Goal: Task Accomplishment & Management: Complete application form

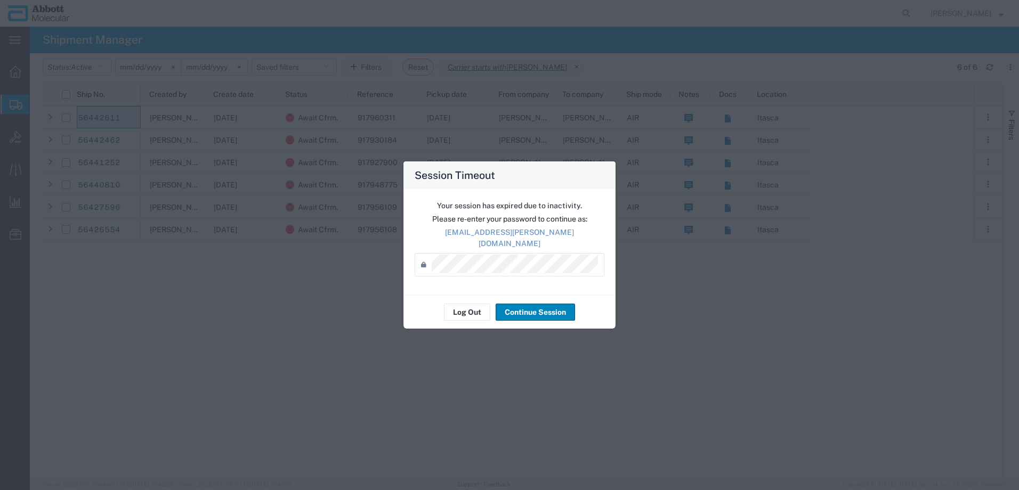
click at [531, 311] on button "Continue Session" at bounding box center [535, 312] width 79 height 17
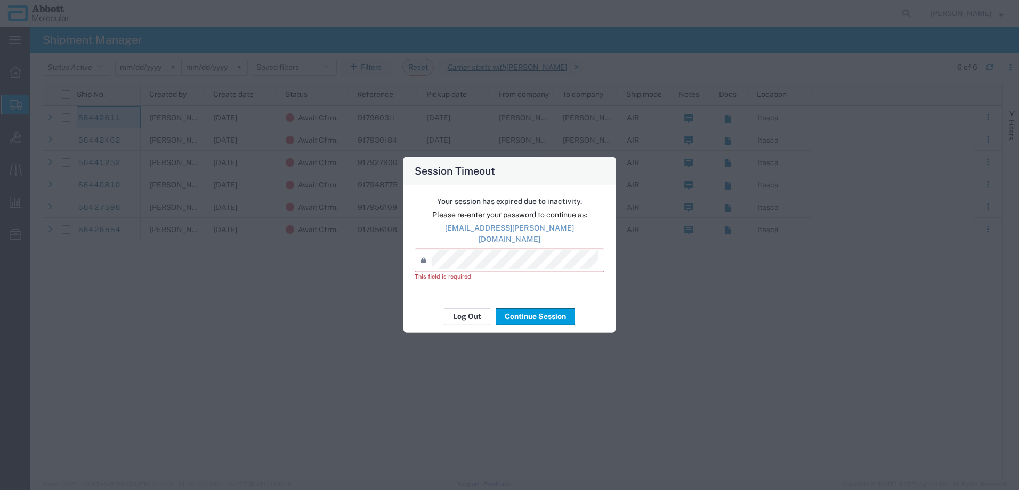
click at [474, 317] on button "Log Out" at bounding box center [467, 316] width 46 height 17
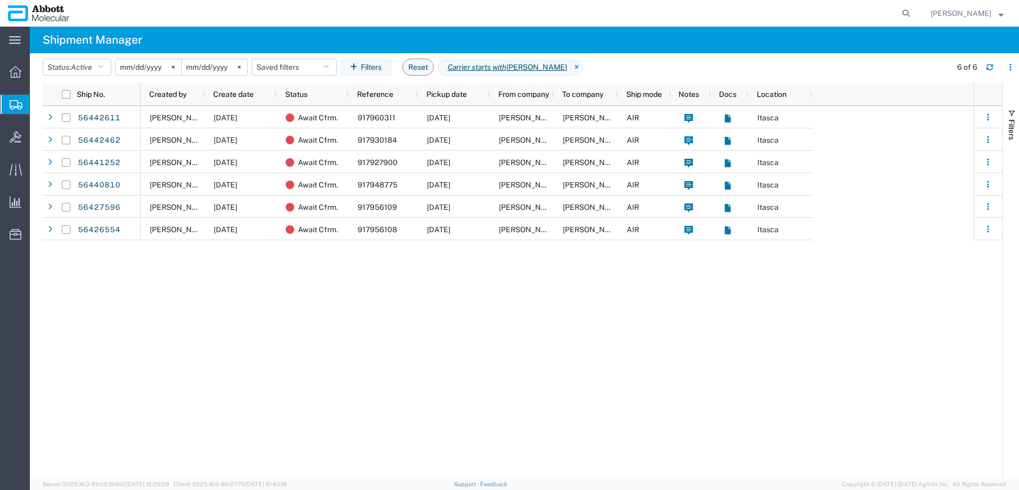
click at [0, 0] on span "Create from Template" at bounding box center [0, 0] width 0 height 0
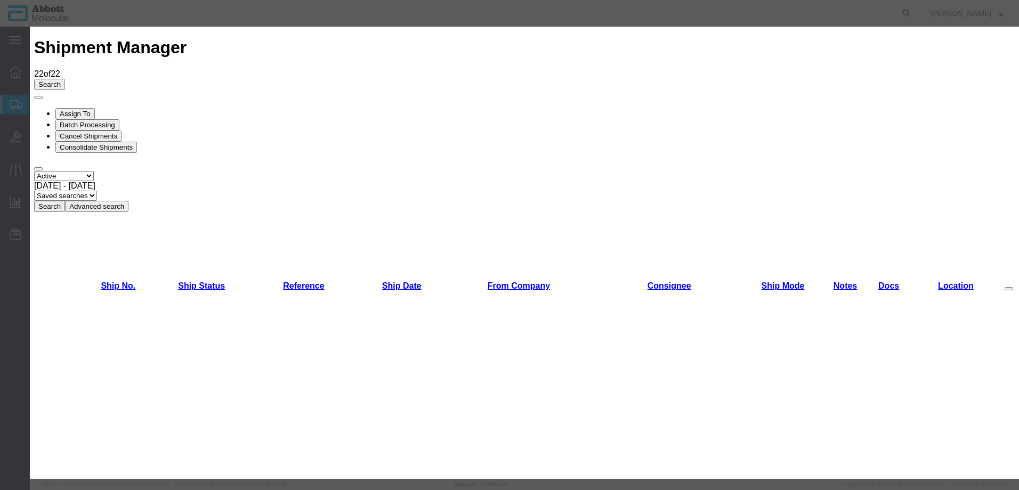
scroll to position [373, 0]
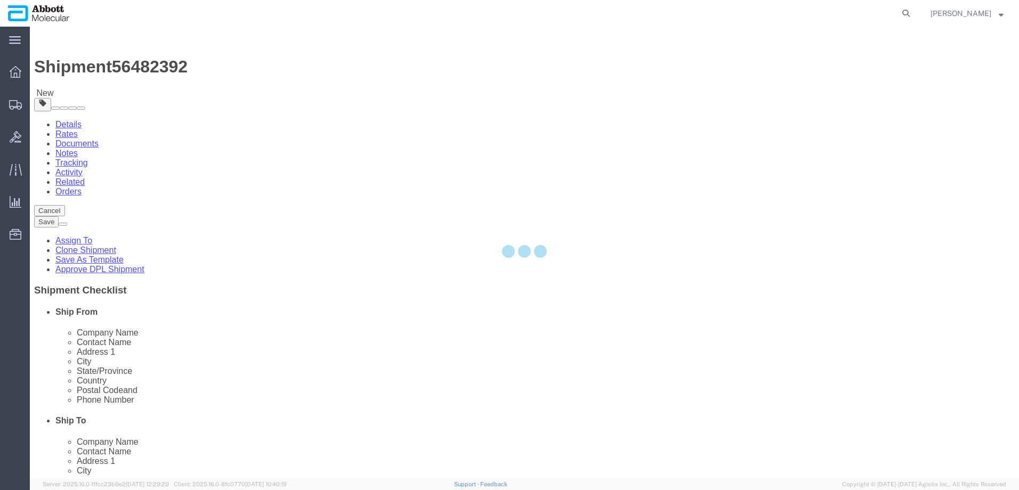
select select "48454"
select select
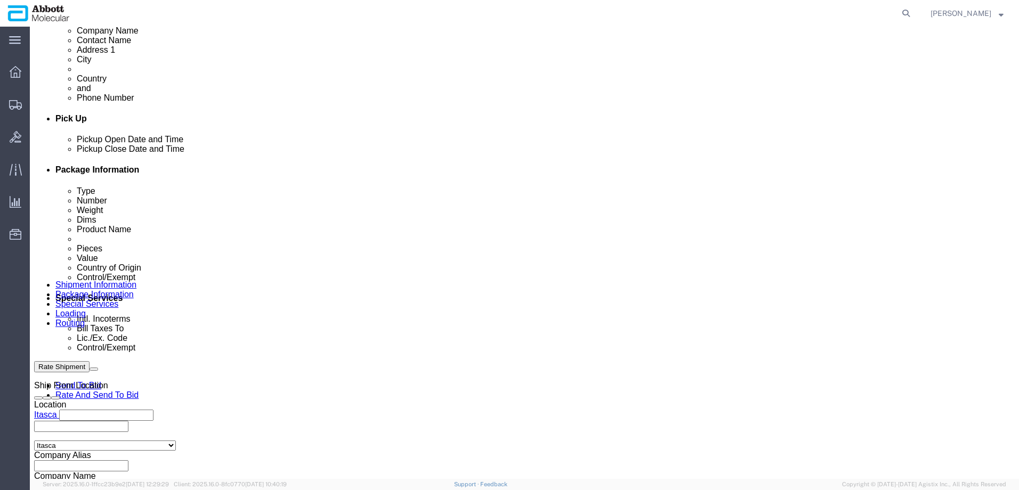
scroll to position [426, 0]
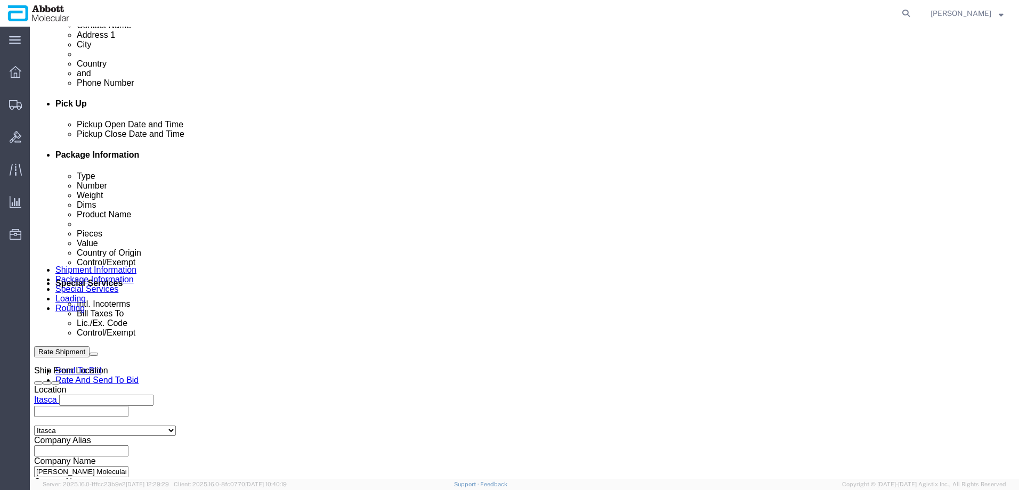
click input "text"
paste input "917971116"
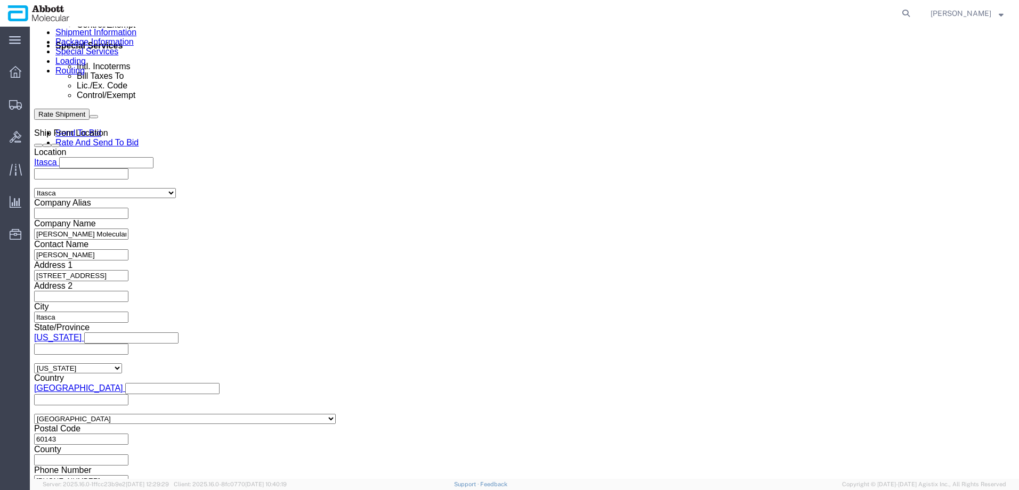
scroll to position [668, 0]
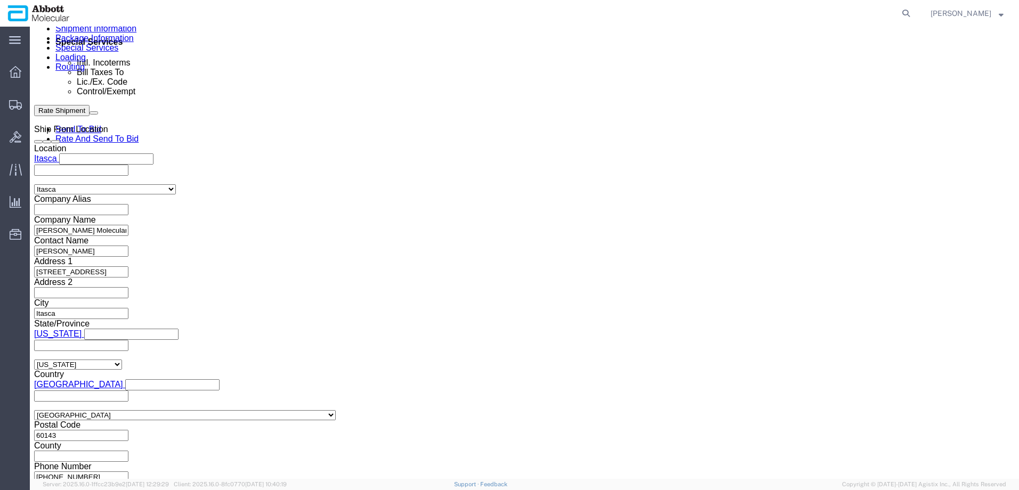
type input "917971116"
click button "Continue"
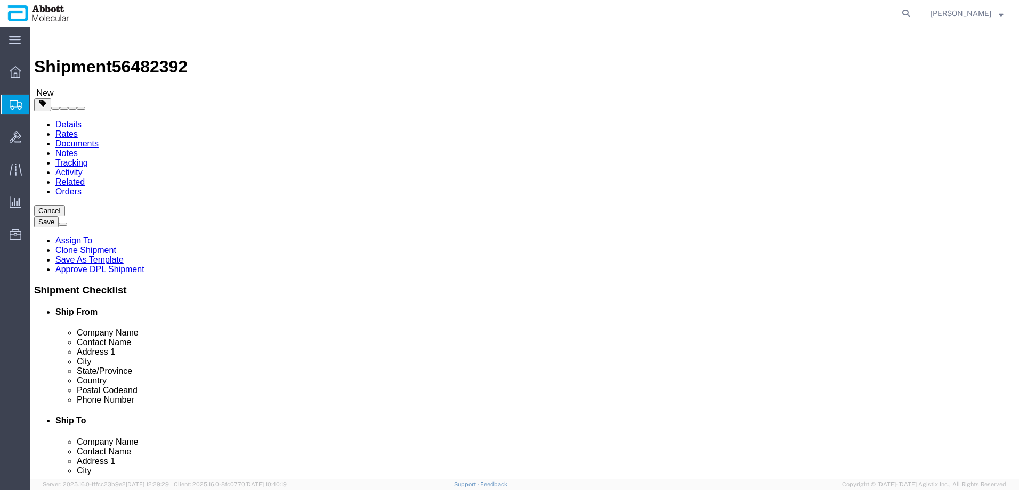
click select "Select Box (B) Box (C) Box (D) Cardboard Box(es) Crate (Instrument) Crate(s) En…"
select select "PSNS"
click select "Select Box (B) Box (C) Box (D) Cardboard Box(es) Crate (Instrument) Crate(s) En…"
click link "Add Package"
select select "PSNS"
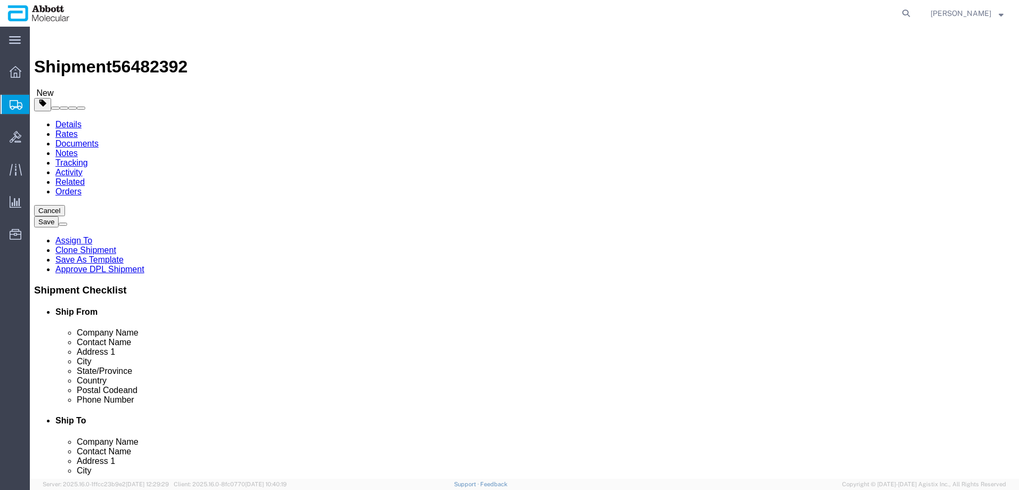
click select "Select Box (B) Box (C) Box (D) Cardboard Box(es) Crate (Instrument) Crate(s) En…"
select select "PSNS"
click select "Select Box (B) Box (C) Box (D) Cardboard Box(es) Crate (Instrument) Crate(s) En…"
drag, startPoint x: 161, startPoint y: 221, endPoint x: 34, endPoint y: 223, distance: 127.9
click div "Number 1"
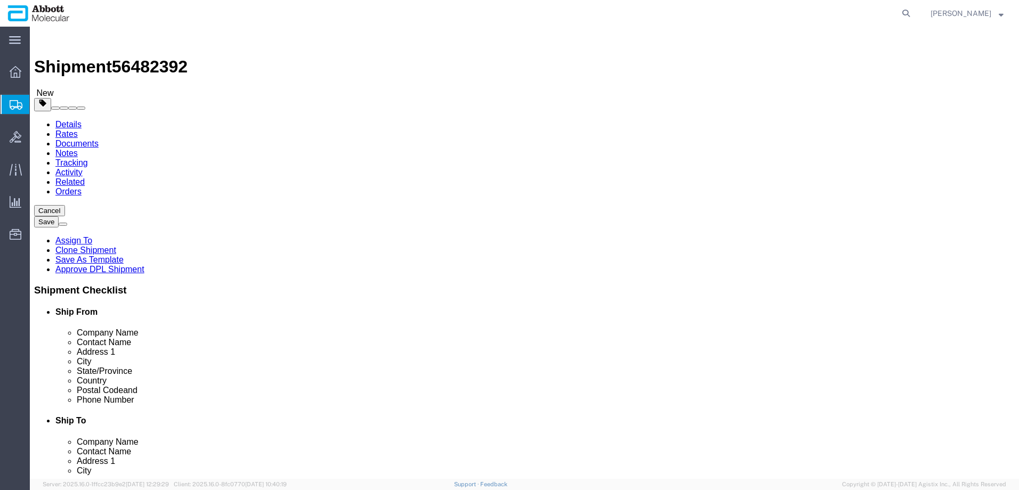
type input "3"
type input "48"
type input "40"
type input "56"
click input "checkbox"
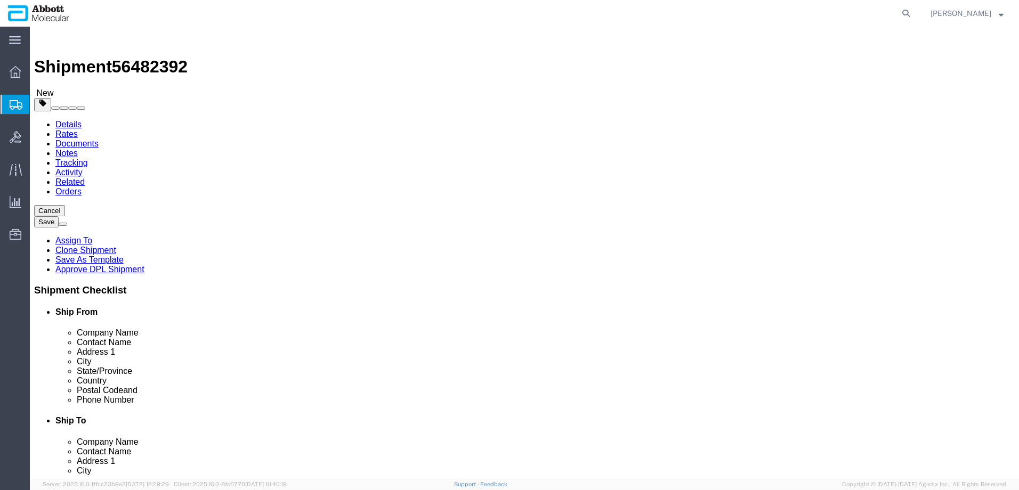
checkbox input "true"
type input "AMBIENT"
click input "1"
type input "48"
type input "40"
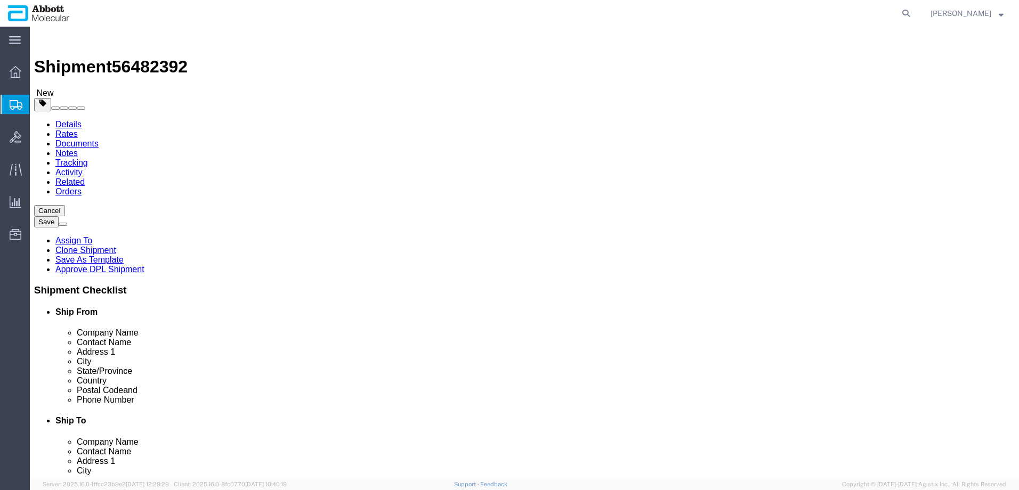
type input "28"
click input "checkbox"
checkbox input "true"
type input "AMBIENT"
drag, startPoint x: 497, startPoint y: 261, endPoint x: 212, endPoint y: 257, distance: 285.7
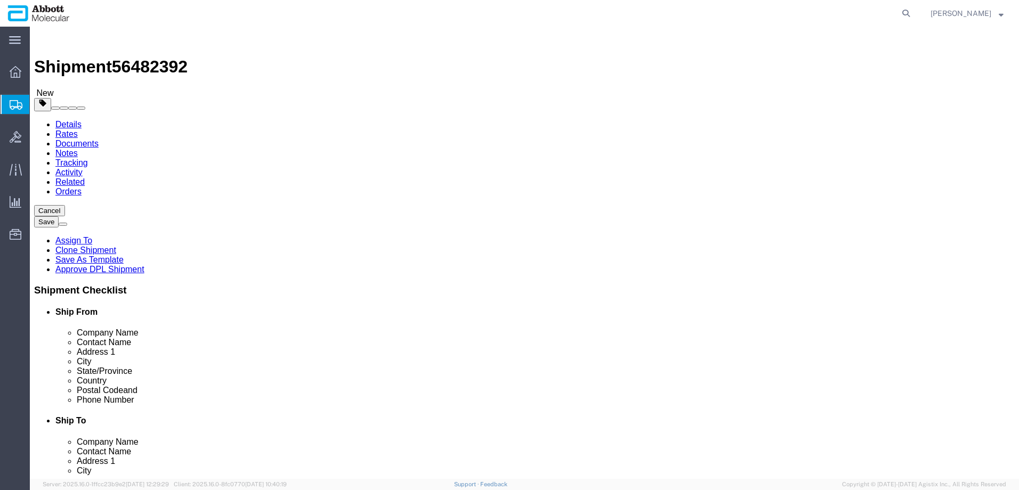
click div "3 x Pallet(s) Standard (Not Stackable) Package Type Select Box (B) Box (C) Box …"
type input "300"
drag, startPoint x: 165, startPoint y: 265, endPoint x: 94, endPoint y: 259, distance: 71.7
click div "Package Type Select Box (B) Box (C) Box (D) Cardboard Box(es) Crate (Instrument…"
type input "900"
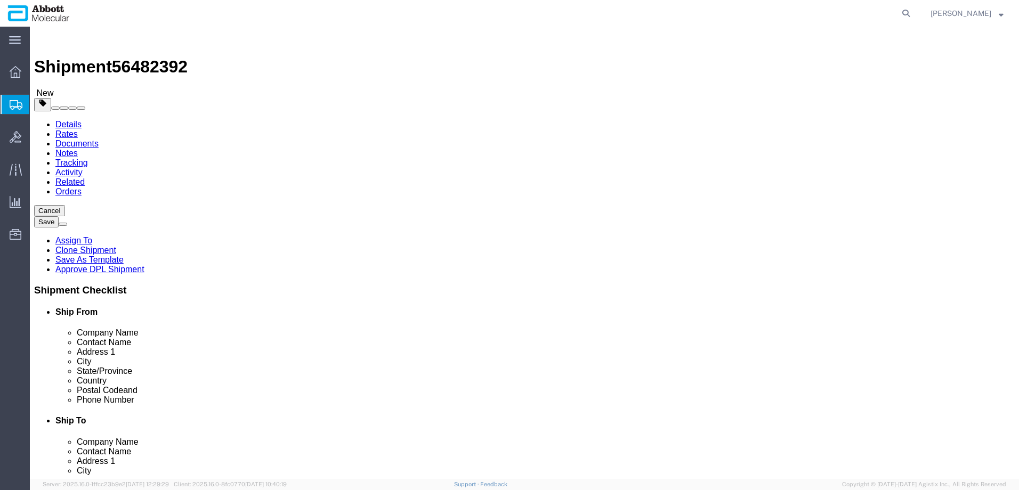
click div "3 x Pallet(s) Standard (Not Stackable) Package Type Select Box (B) Box (C) Box …"
click link "Add Content"
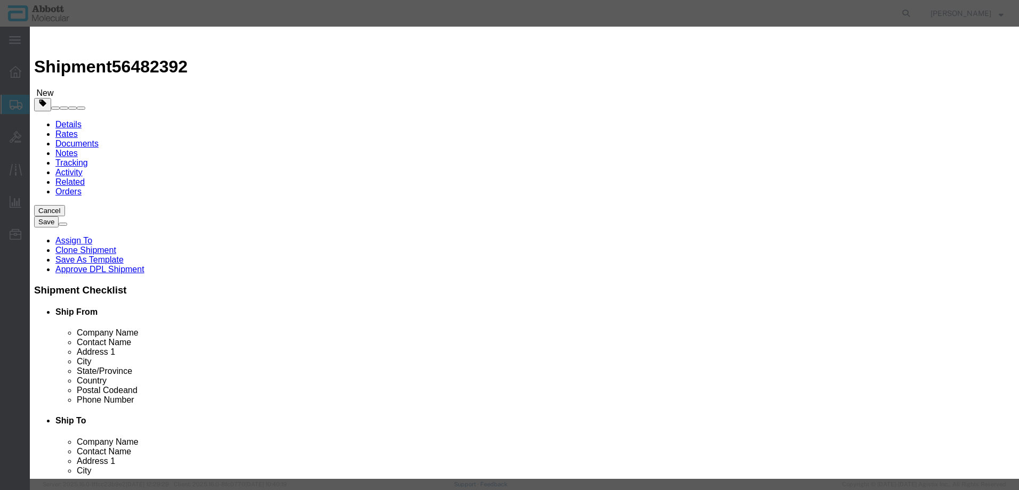
click input "text"
type input "09N2001"
click strong "09N2001"
checkbox input "true"
select select "USD"
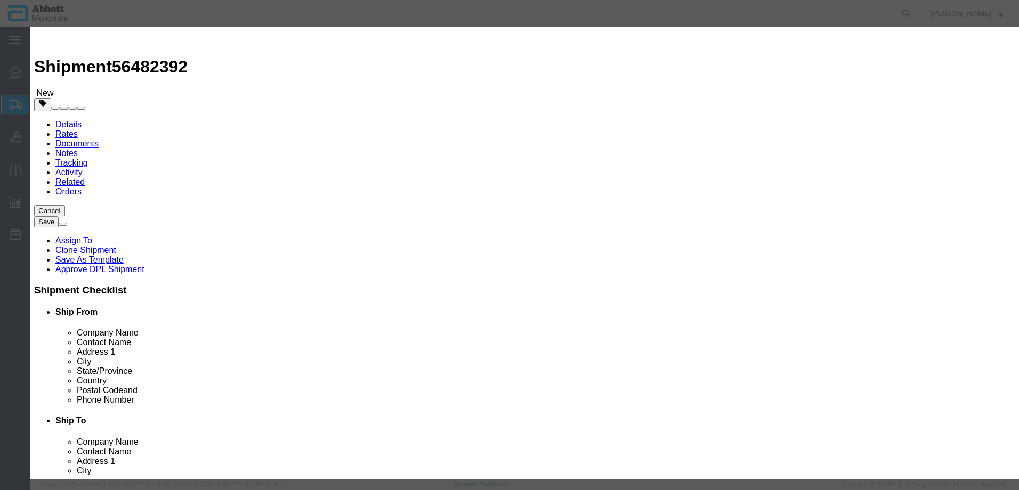
select select "US"
type input "CORROSIVE LIQUID, N.O.S. (GUANIDINE THIOCYANATE SOLUTION)"
type input "1760"
select select "8 Corrosive"
select select "II"
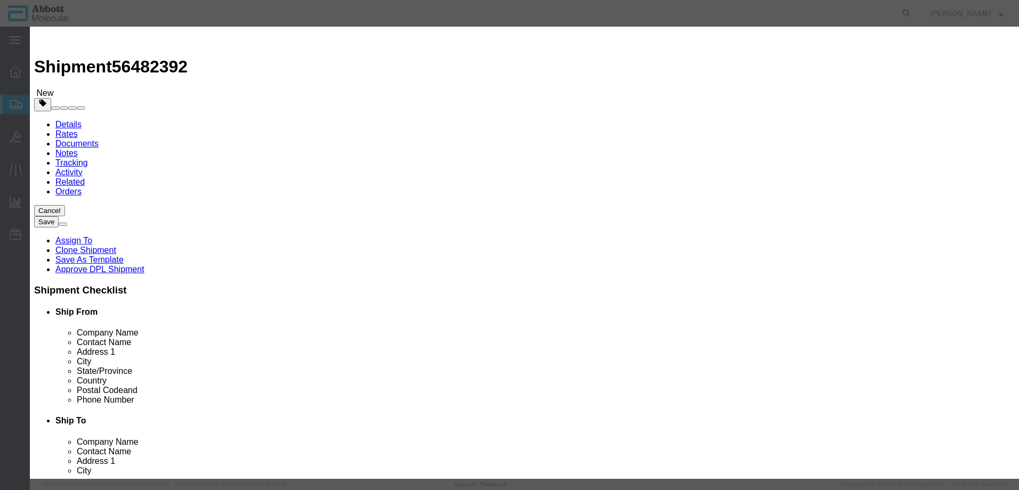
select select "BOXES"
select select "FIBERBOARD"
type input "Abbott Molecular"
type input "Clint Satorre"
type input "760-277-7825"
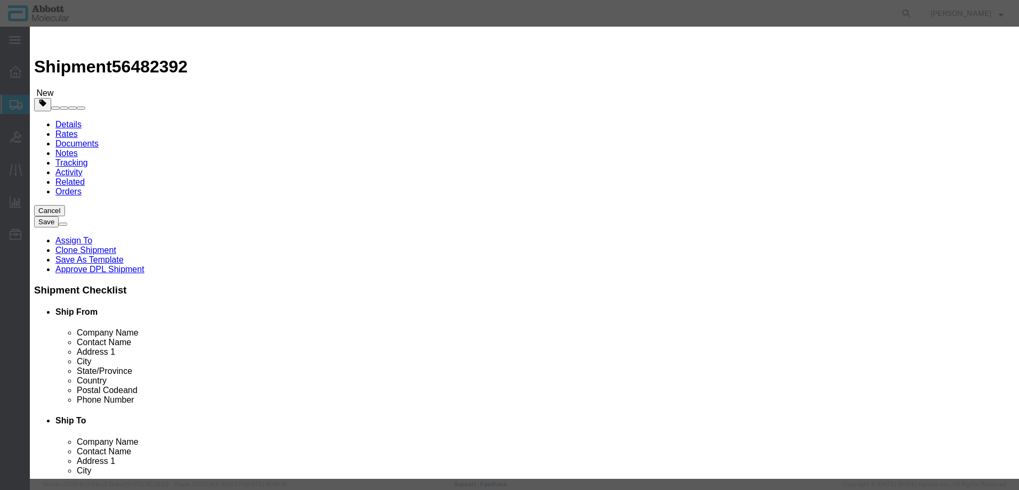
type input "3824999397"
select select "BIS"
checkbox input "false"
type input "09N2001"
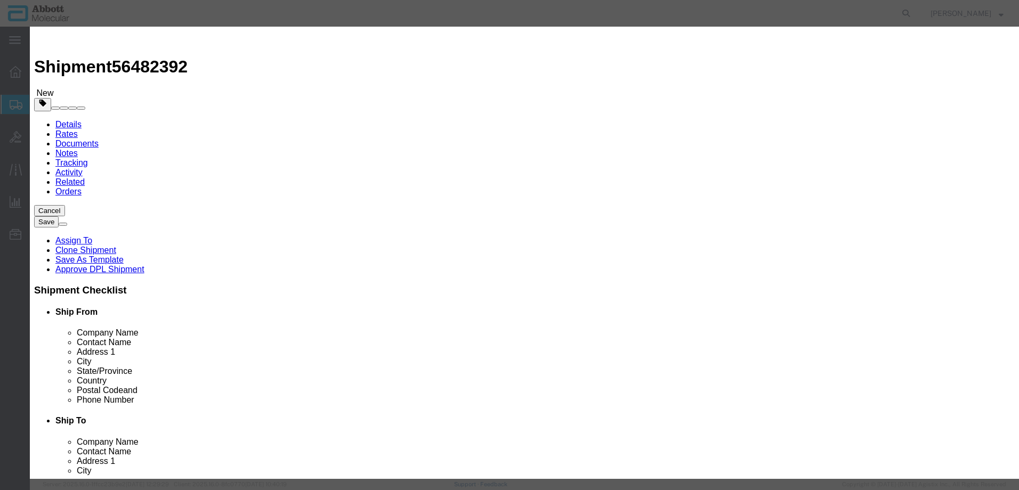
type textarea "Alinity m Lysis Solution"
select select "NLR"
type input "09N2001"
click strong "09N2001"
checkbox input "false"
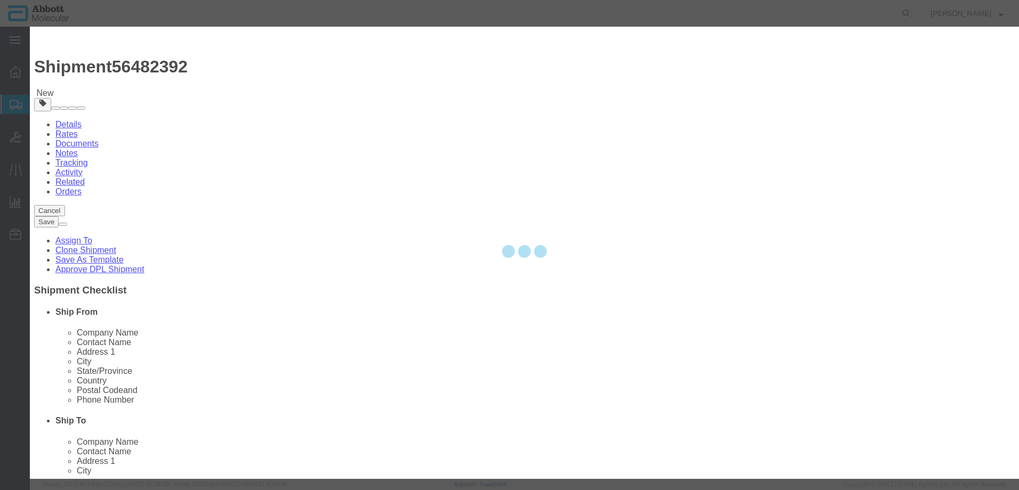
select select "NLR"
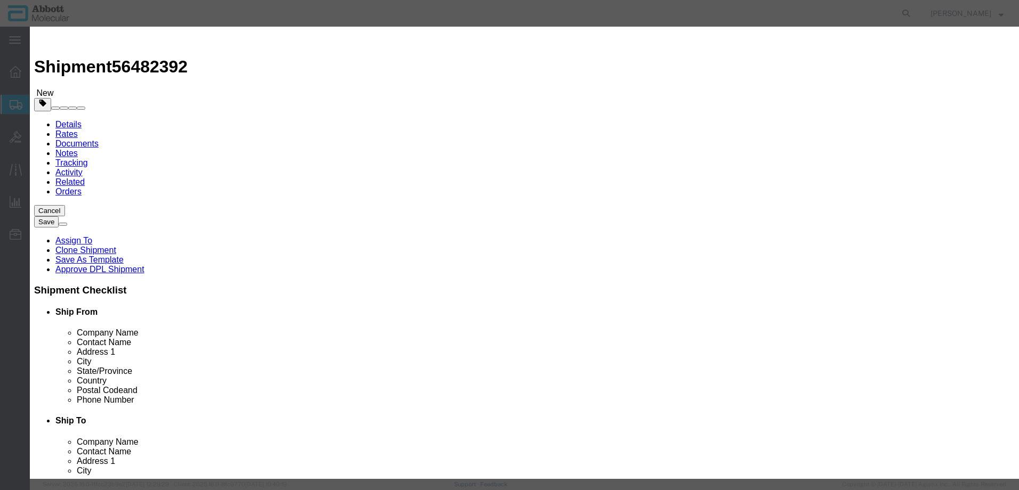
type input "09N2001"
type input "600"
type input "1"
select select "70"
click select "Select Account Type Activity ID Airline Appointment Number ASN Batch Number Bil…"
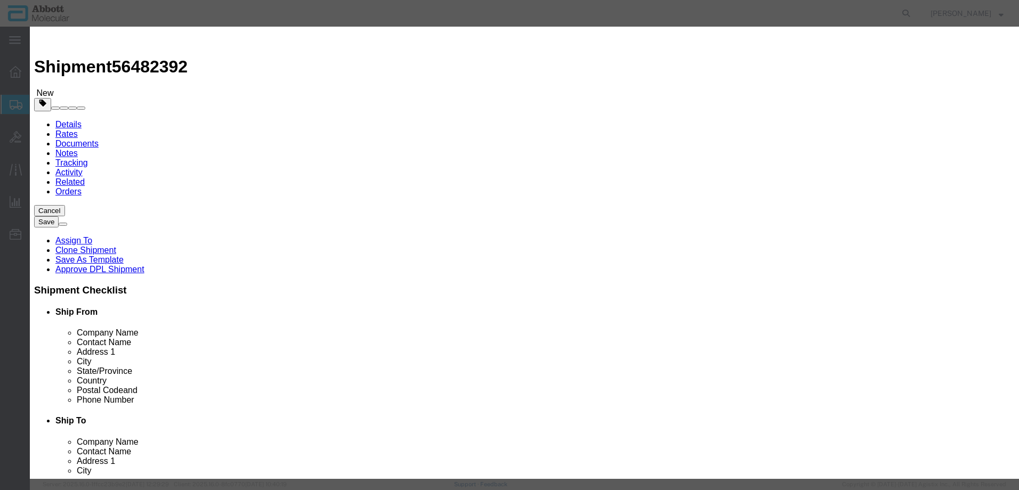
select select "BATCH_NUMBER"
click select "Select Account Type Activity ID Airline Appointment Number ASN Batch Number Bil…"
type input "990020216"
click input "text"
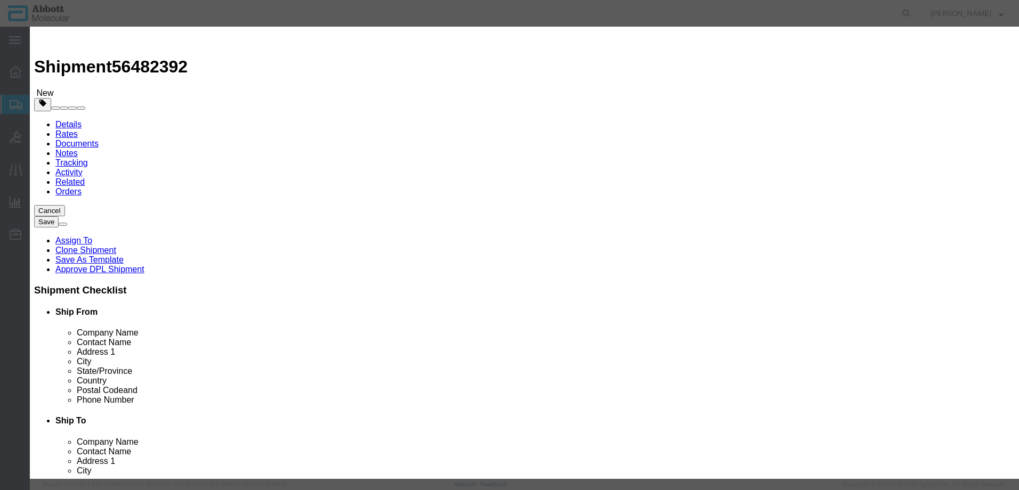
type input "1"
click input "text"
type input "1"
click select "Select curies gallons kgs lbs liters milliliters"
select select "LBS"
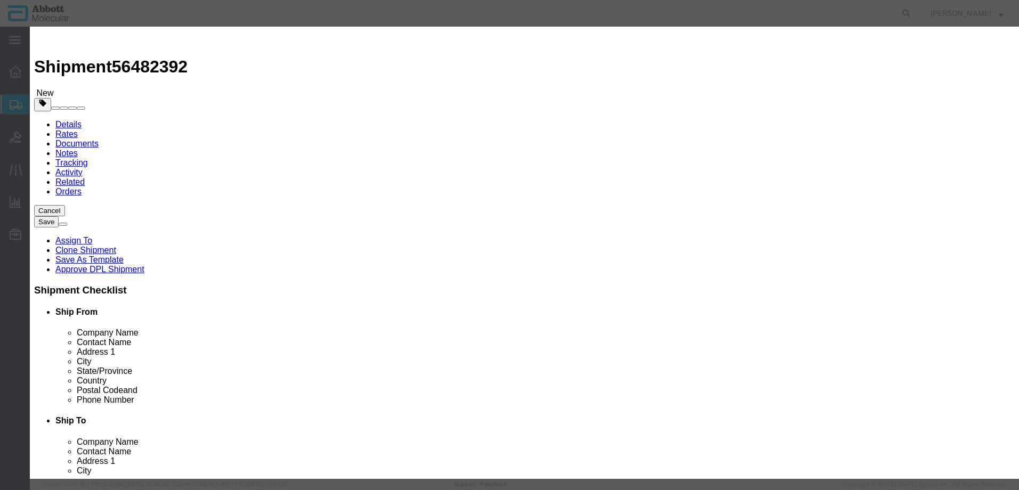
click select "Select curies gallons kgs lbs liters milliliters"
click button "Save & Close"
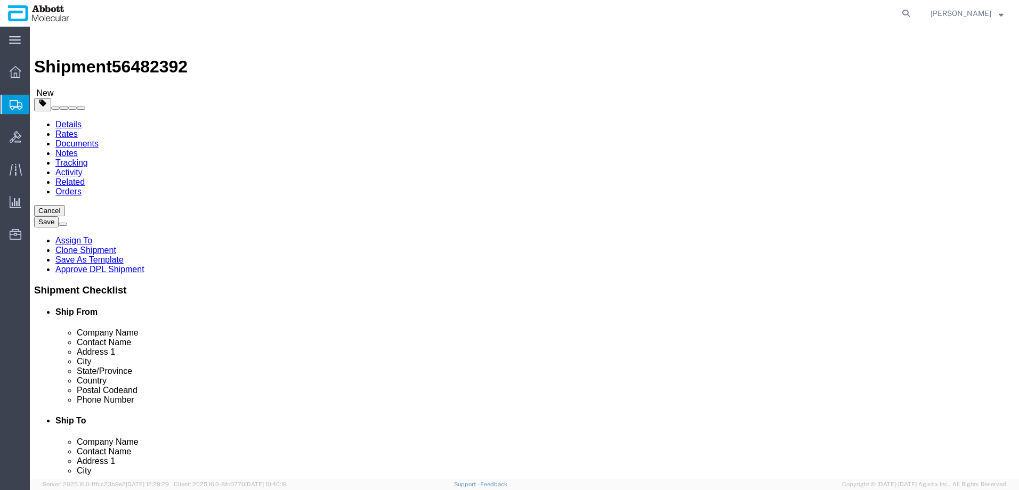
click link "Clone this content"
select select "PSNS"
drag, startPoint x: 29, startPoint y: 318, endPoint x: 403, endPoint y: 333, distance: 374.4
click icon
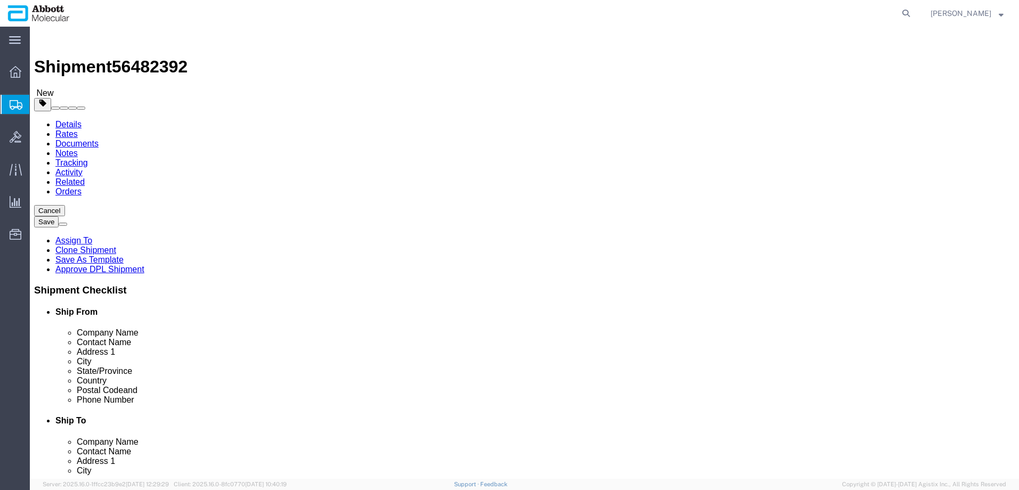
drag, startPoint x: 28, startPoint y: 318, endPoint x: 394, endPoint y: 321, distance: 366.7
click icon
click dd "600.00 Each"
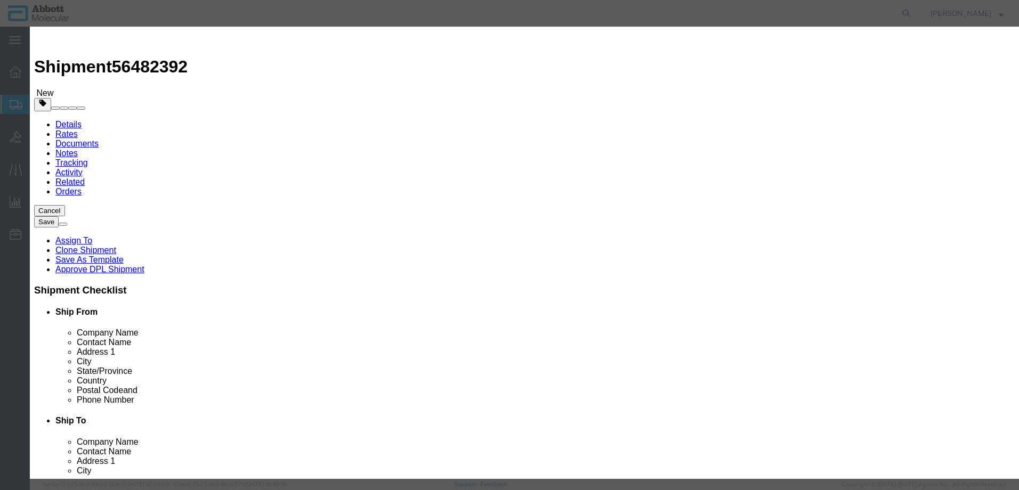
click input "09N2001"
type input "200"
type input "1"
select select "USD"
click button "Save & Close"
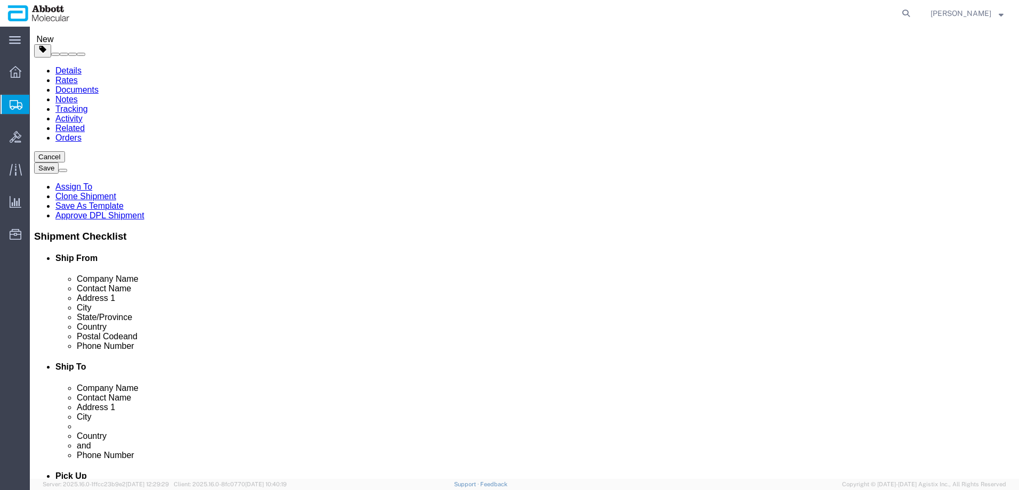
scroll to position [129, 0]
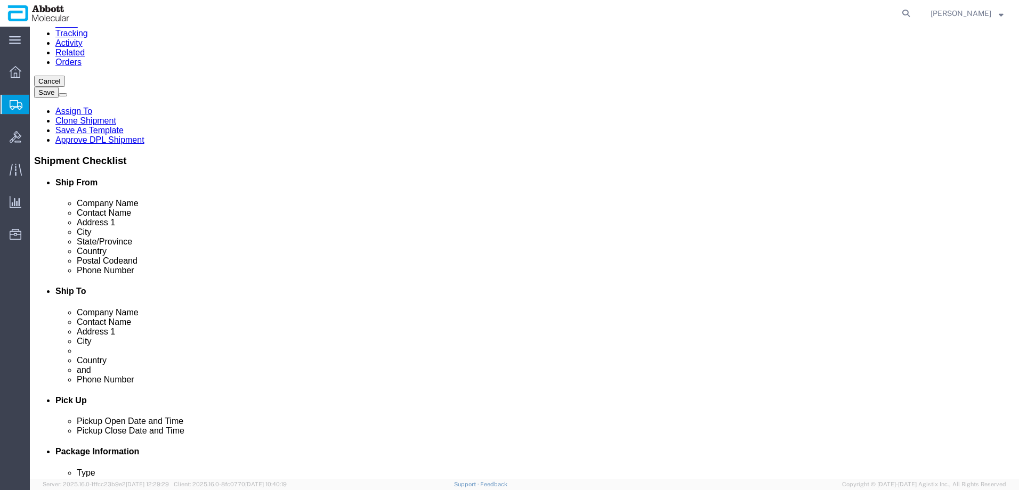
click button "Continue"
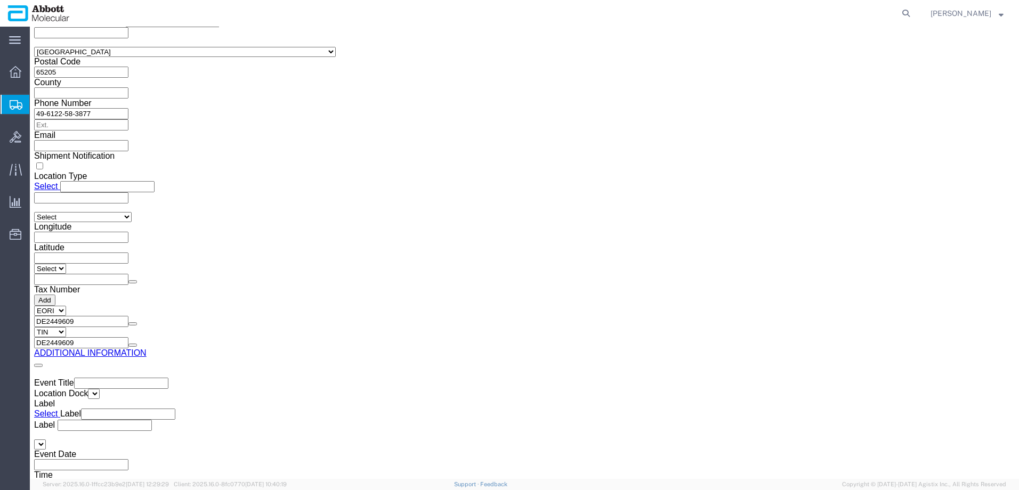
click button "Upload"
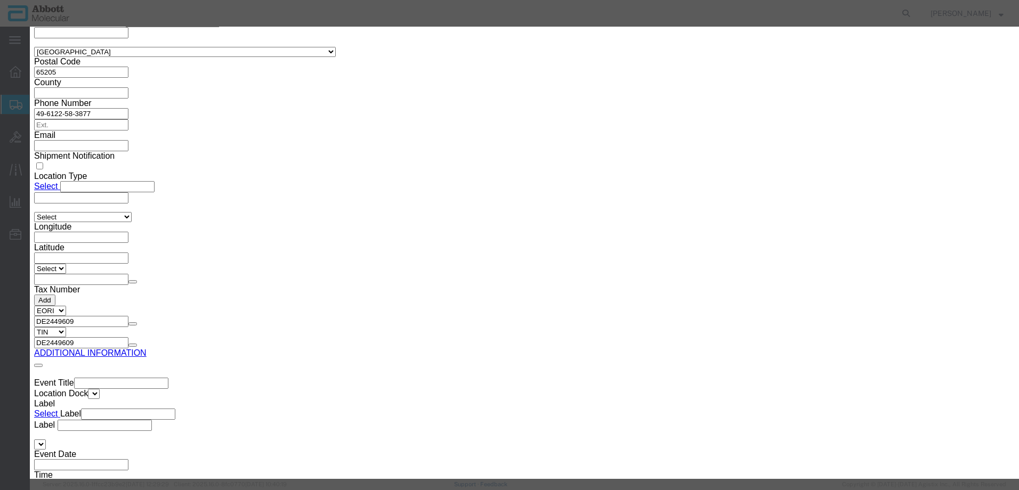
click button "Browse"
type input "C:\fakepath\917971116 SLI JAS.pdf"
click button "Upload"
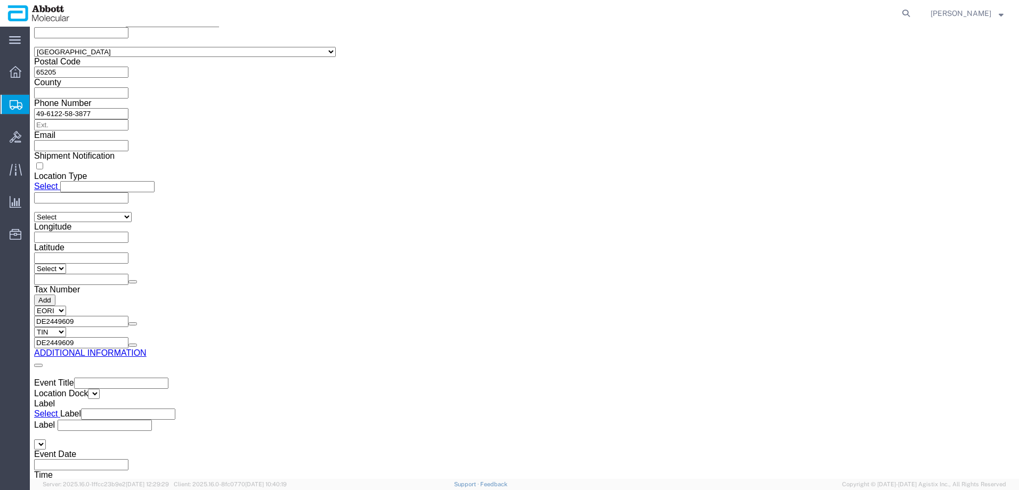
drag, startPoint x: 29, startPoint y: 11, endPoint x: 152, endPoint y: 18, distance: 122.8
click div "Shipment 56482392 New"
copy h1 "Shipment 56482392"
click button "Rate Shipment"
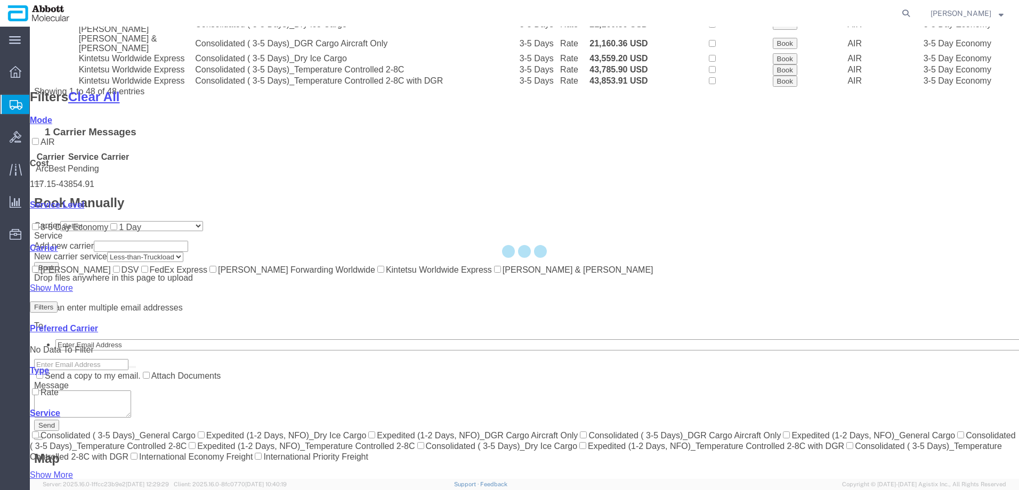
scroll to position [757, 0]
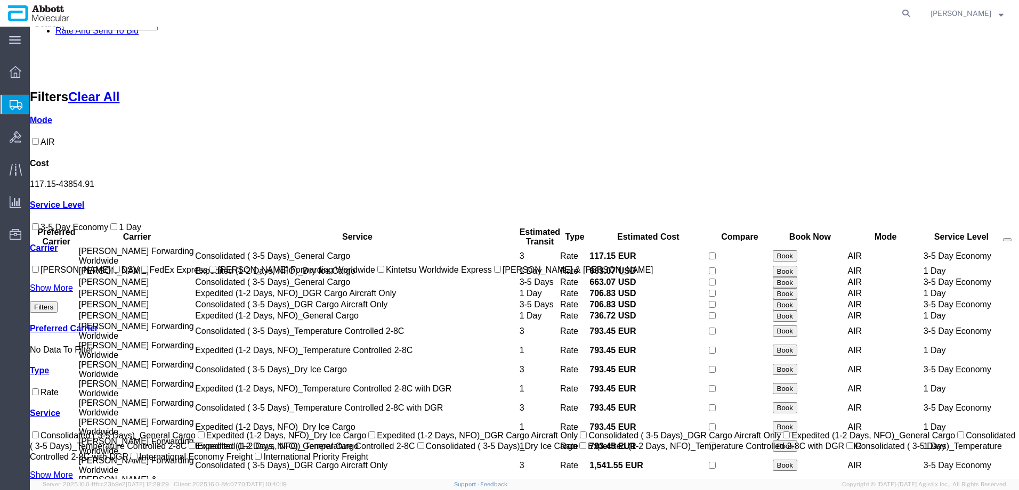
click at [207, 274] on label "JAS Forwarding Worldwide" at bounding box center [291, 269] width 168 height 9
click at [209, 273] on input "JAS Forwarding Worldwide" at bounding box center [212, 269] width 7 height 7
checkbox input "true"
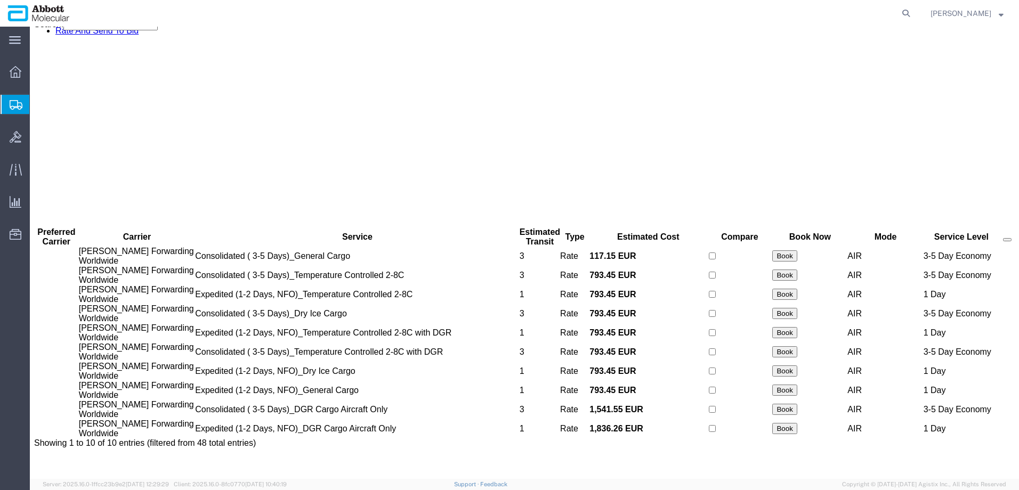
scroll to position [0, 0]
